Goal: Complete application form

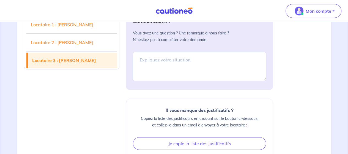
scroll to position [2027, 0]
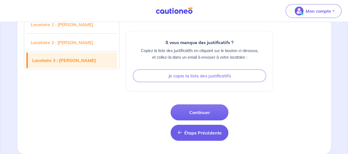
click at [196, 138] on button "Étape Précédente Étape Précédente" at bounding box center [200, 133] width 58 height 16
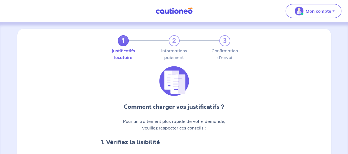
click at [196, 138] on h4 "1. Vérifiez la lisibilité" at bounding box center [174, 142] width 147 height 9
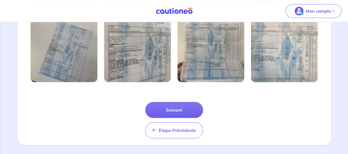
scroll to position [223, 0]
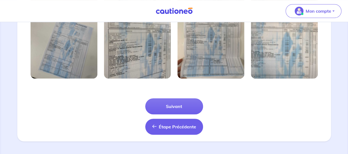
click at [166, 127] on span "Étape Précédente" at bounding box center [177, 127] width 37 height 6
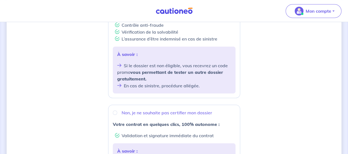
scroll to position [256, 0]
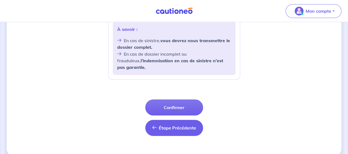
click at [171, 124] on button "Étape Précédente Précédent" at bounding box center [174, 128] width 58 height 16
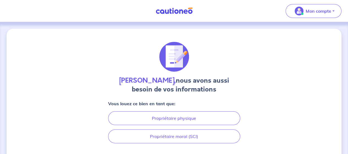
scroll to position [40, 0]
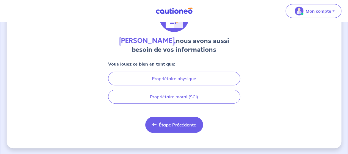
click at [171, 125] on span "Étape Précédente" at bounding box center [177, 125] width 37 height 6
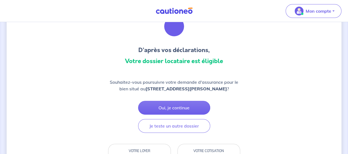
scroll to position [26, 0]
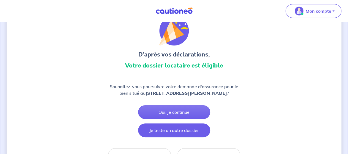
click at [179, 137] on button "Je teste un autre dossier" at bounding box center [174, 130] width 72 height 14
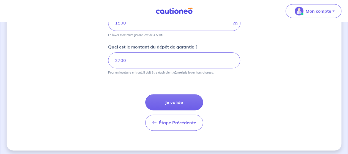
scroll to position [306, 0]
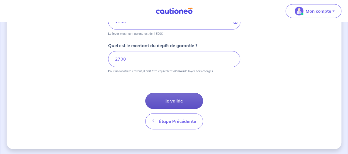
click at [176, 103] on button "Je valide" at bounding box center [174, 101] width 58 height 16
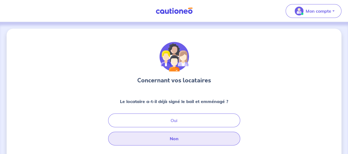
click at [178, 140] on button "Non" at bounding box center [174, 139] width 132 height 14
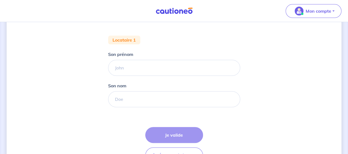
scroll to position [112, 0]
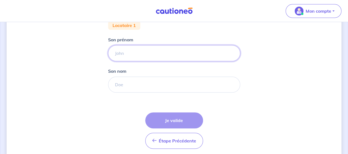
click at [128, 52] on input "Son prénom" at bounding box center [174, 53] width 132 height 16
type input "YOUSSOUF"
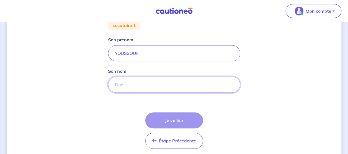
click at [141, 87] on input "Son nom" at bounding box center [174, 84] width 132 height 16
type input "SANOGO"
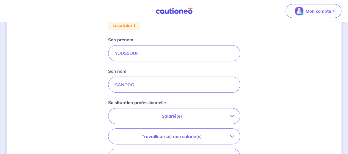
click at [167, 114] on p "Salarié(e)" at bounding box center [172, 116] width 116 height 7
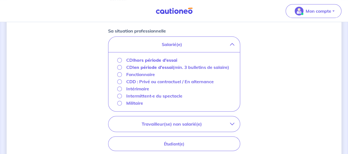
scroll to position [185, 0]
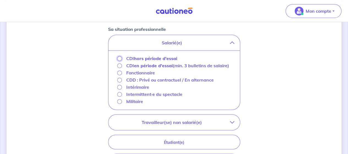
click at [118, 58] on input "CDI hors période d'essai" at bounding box center [119, 58] width 5 height 5
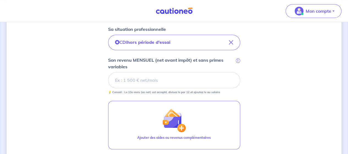
click at [145, 78] on input "Son revenu MENSUEL (net avant impôt) et sans primes variables i" at bounding box center [174, 80] width 132 height 16
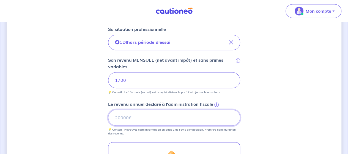
click at [121, 119] on input "Le revenu annuel déclaré à l'administration fiscale i" at bounding box center [174, 117] width 132 height 16
click at [117, 119] on input "Le revenu annuel déclaré à l'administration fiscale i" at bounding box center [174, 117] width 132 height 16
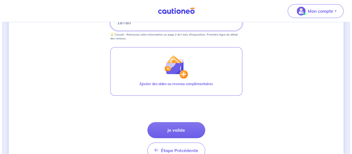
scroll to position [305, 0]
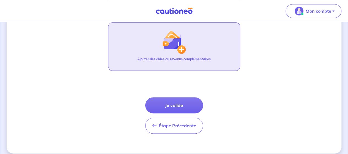
type input "18780"
click at [177, 58] on p "Ajouter des aides ou revenus complémentaires" at bounding box center [173, 59] width 73 height 5
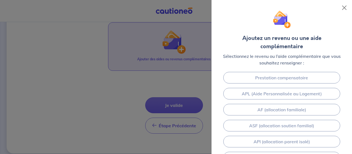
scroll to position [61, 0]
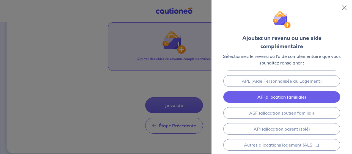
click at [283, 91] on link "AF (allocation familiale)" at bounding box center [281, 97] width 117 height 12
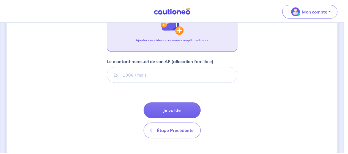
scroll to position [334, 0]
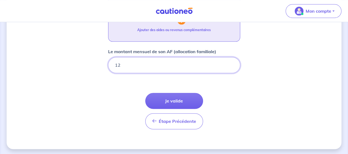
click at [128, 68] on input "12" at bounding box center [174, 65] width 132 height 16
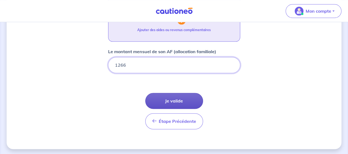
type input "1266"
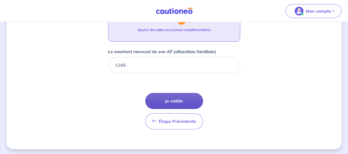
click at [180, 100] on button "Je valide" at bounding box center [174, 101] width 58 height 16
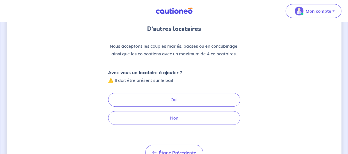
scroll to position [56, 0]
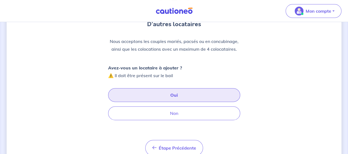
click at [177, 96] on button "Oui" at bounding box center [174, 95] width 132 height 14
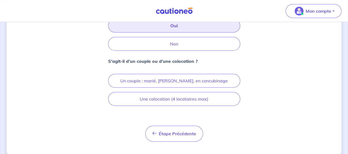
scroll to position [133, 0]
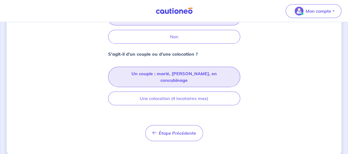
click at [176, 72] on button "Un couple : marié, [PERSON_NAME], en concubinage" at bounding box center [174, 77] width 132 height 20
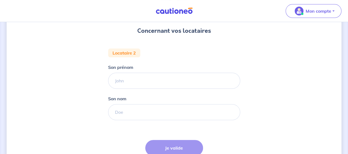
scroll to position [54, 0]
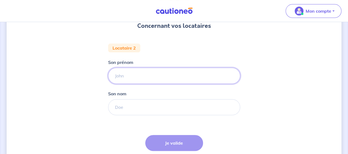
click at [135, 73] on input "Son prénom" at bounding box center [174, 76] width 132 height 16
click at [143, 78] on input "Son prénom" at bounding box center [174, 76] width 132 height 16
click at [140, 76] on input "Son prénom" at bounding box center [174, 76] width 132 height 16
type input "KARIDJA"
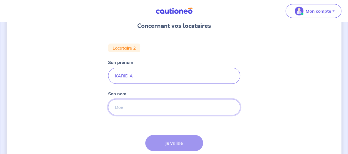
click at [116, 109] on input "Son nom" at bounding box center [174, 107] width 132 height 16
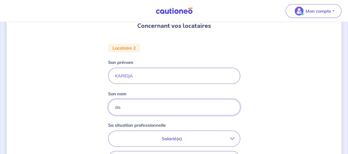
type input "DAO"
click at [172, 136] on p "Salarié(e)" at bounding box center [172, 138] width 116 height 7
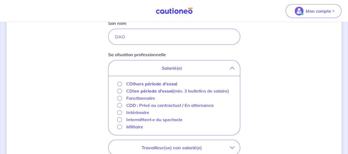
scroll to position [125, 0]
click at [119, 83] on input "CDI hors période d'essai" at bounding box center [119, 83] width 5 height 5
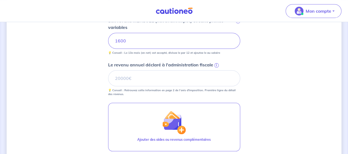
scroll to position [190, 0]
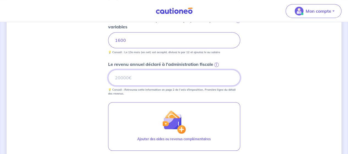
click at [115, 76] on input "Le revenu annuel déclaré à l'administration fiscale i" at bounding box center [174, 78] width 132 height 16
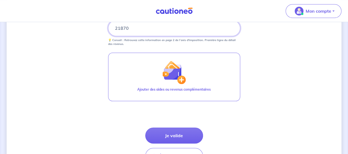
scroll to position [249, 0]
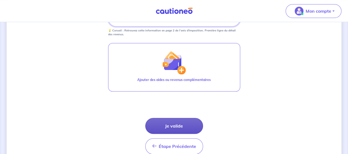
type input "21870"
click at [185, 120] on button "Je valide" at bounding box center [174, 126] width 58 height 16
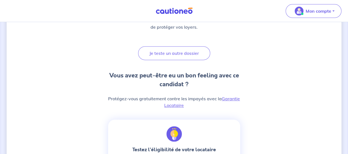
scroll to position [108, 0]
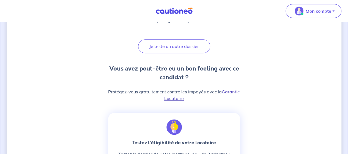
click at [228, 92] on link "Garantie Locataire" at bounding box center [202, 95] width 76 height 12
